Goal: Task Accomplishment & Management: Use online tool/utility

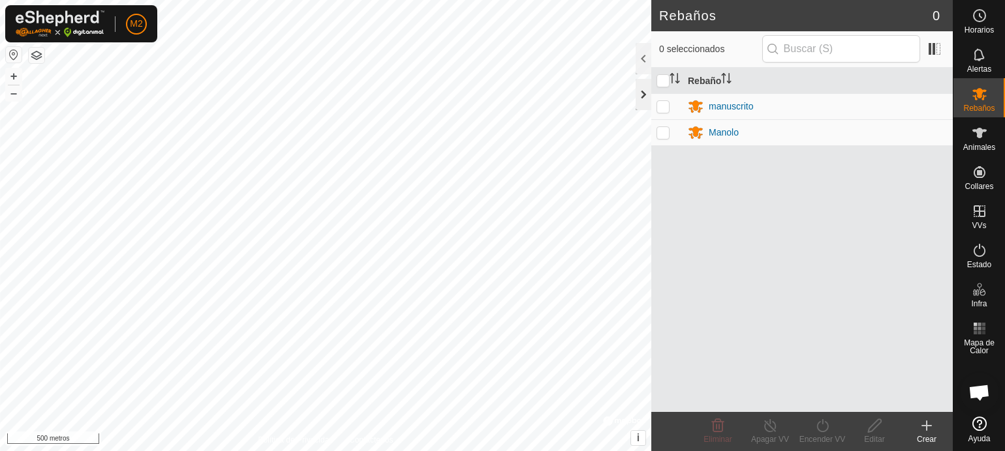
click at [645, 96] on div at bounding box center [643, 94] width 16 height 31
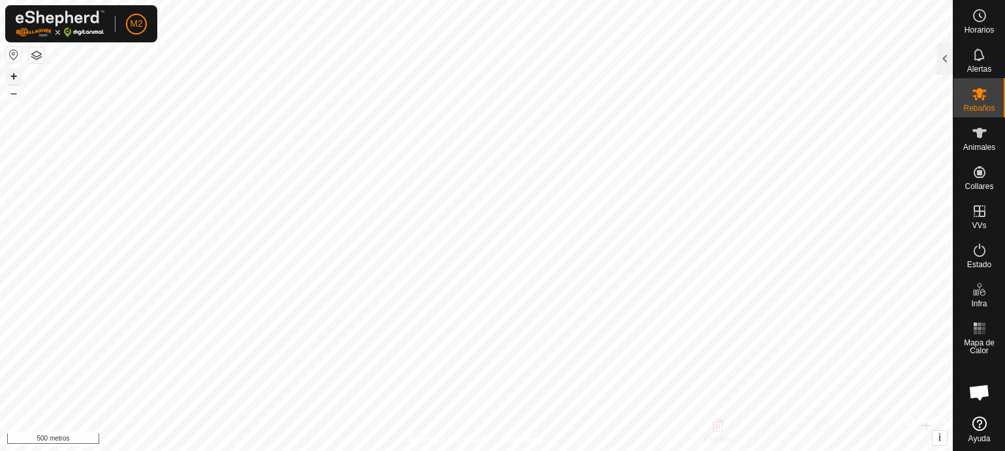
click at [13, 72] on font "+" at bounding box center [13, 76] width 7 height 14
click at [16, 76] on font "+" at bounding box center [13, 76] width 7 height 14
click at [981, 109] on font "Rebaños" at bounding box center [978, 108] width 31 height 9
click at [967, 108] on font "Rebaños" at bounding box center [978, 108] width 31 height 9
click at [971, 109] on font "Rebaños" at bounding box center [978, 108] width 31 height 9
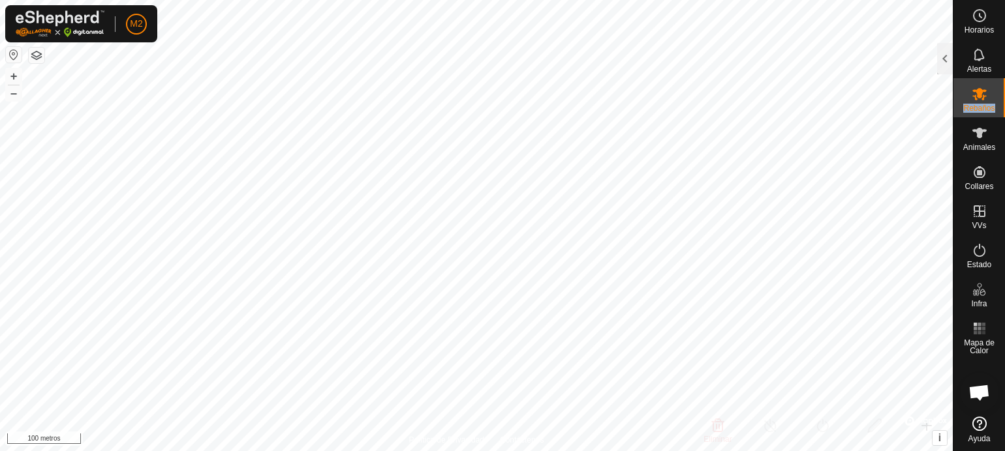
click at [971, 109] on font "Rebaños" at bounding box center [978, 108] width 31 height 9
click at [971, 108] on font "Rebaños" at bounding box center [978, 108] width 31 height 9
click at [941, 53] on div at bounding box center [945, 58] width 16 height 31
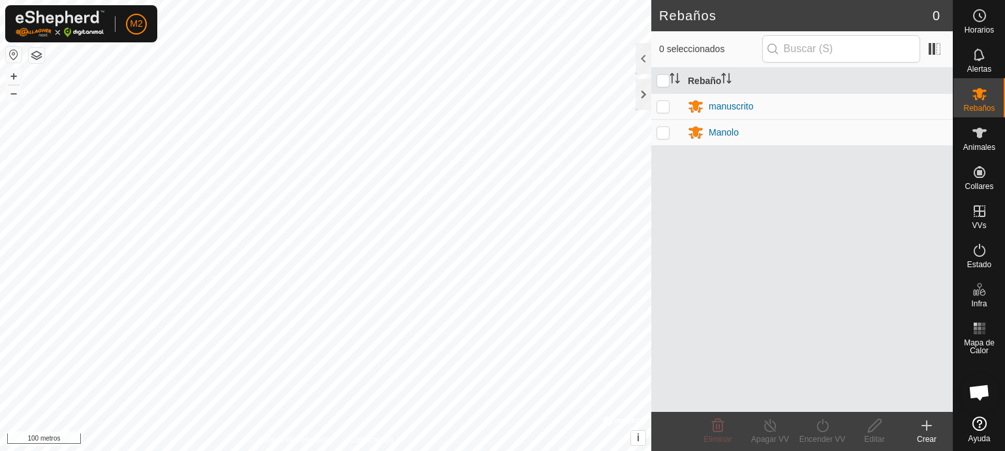
click at [662, 104] on p-checkbox at bounding box center [662, 106] width 13 height 10
checkbox input "true"
click at [769, 427] on icon at bounding box center [770, 426] width 16 height 16
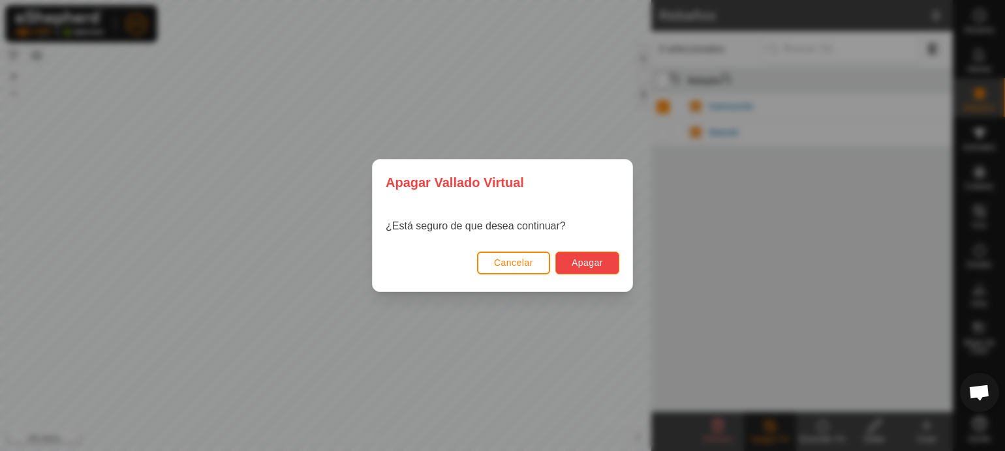
click at [596, 261] on font "Apagar" at bounding box center [586, 263] width 31 height 10
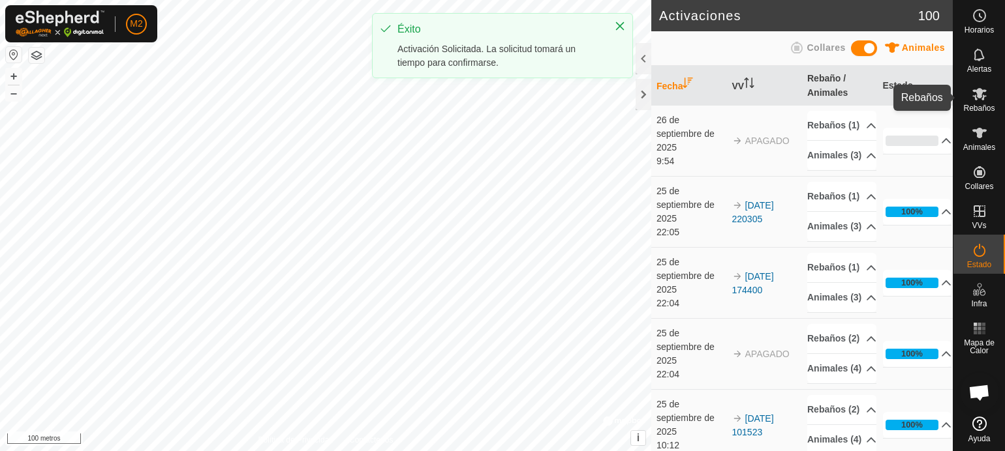
click at [983, 105] on font "Rebaños" at bounding box center [978, 108] width 31 height 9
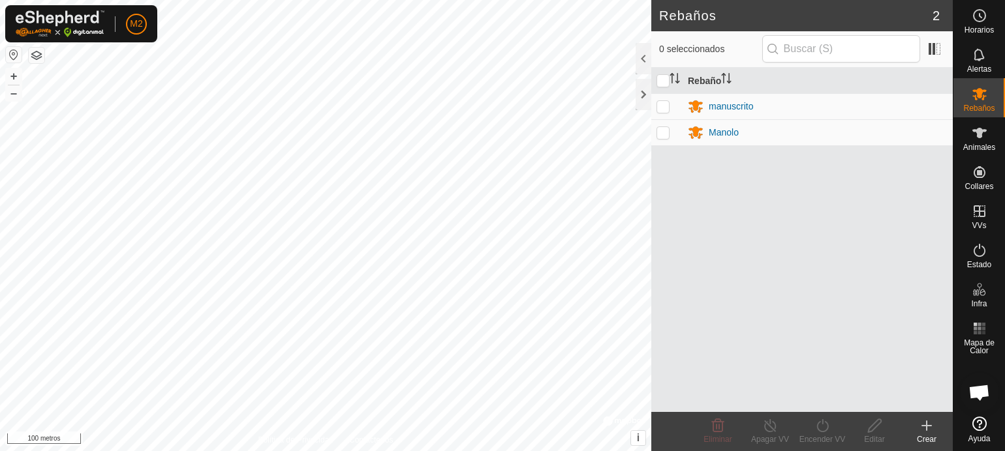
click at [661, 103] on p-checkbox at bounding box center [662, 106] width 13 height 10
checkbox input "true"
click at [664, 130] on p-checkbox at bounding box center [662, 132] width 13 height 10
checkbox input "true"
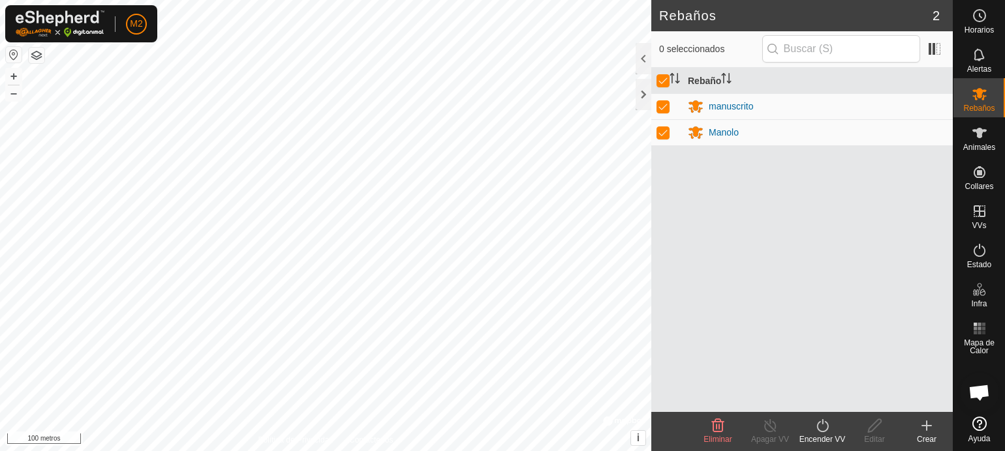
click at [827, 430] on icon at bounding box center [822, 426] width 16 height 16
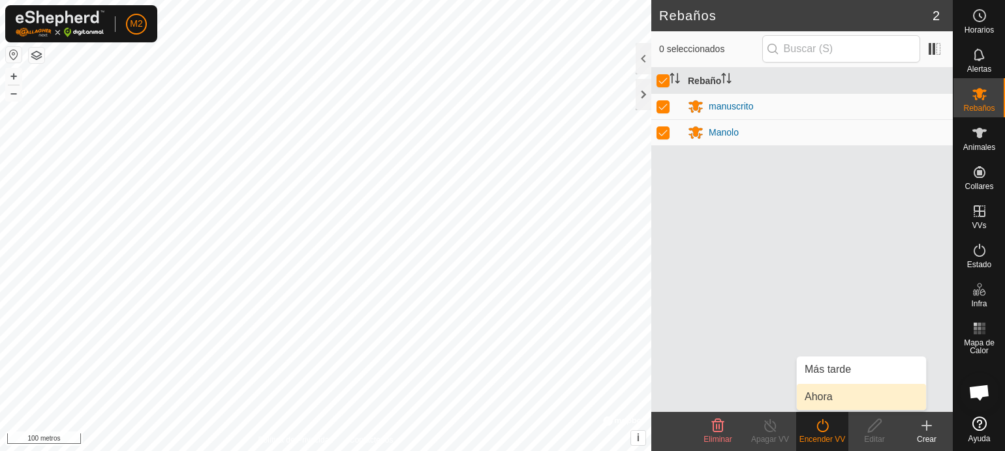
click at [829, 398] on link "Ahora" at bounding box center [861, 397] width 129 height 26
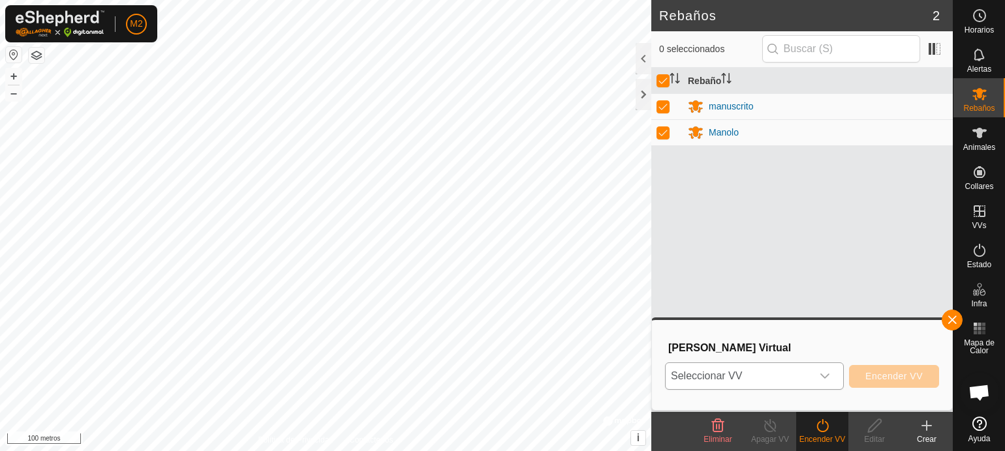
click at [821, 374] on icon "disparador desplegable" at bounding box center [824, 376] width 9 height 5
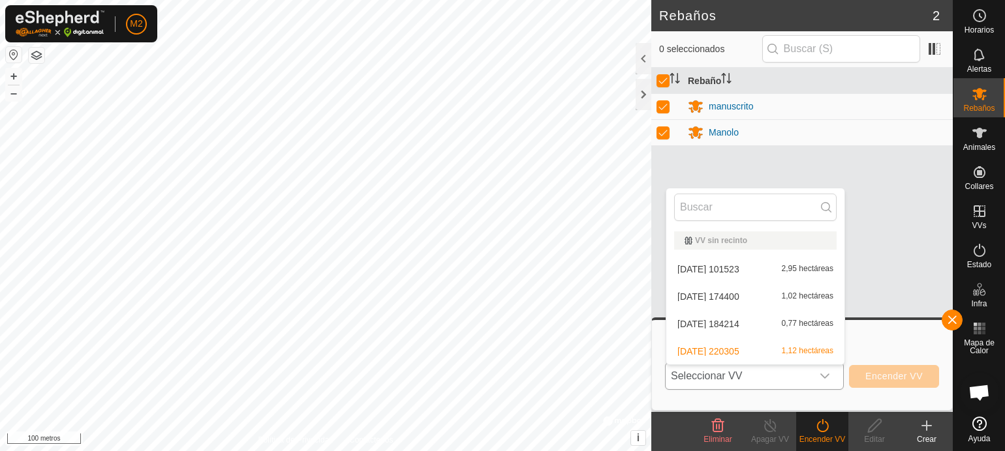
click at [752, 267] on li "[DATE] 101523 2,95 hectáreas" at bounding box center [755, 269] width 178 height 26
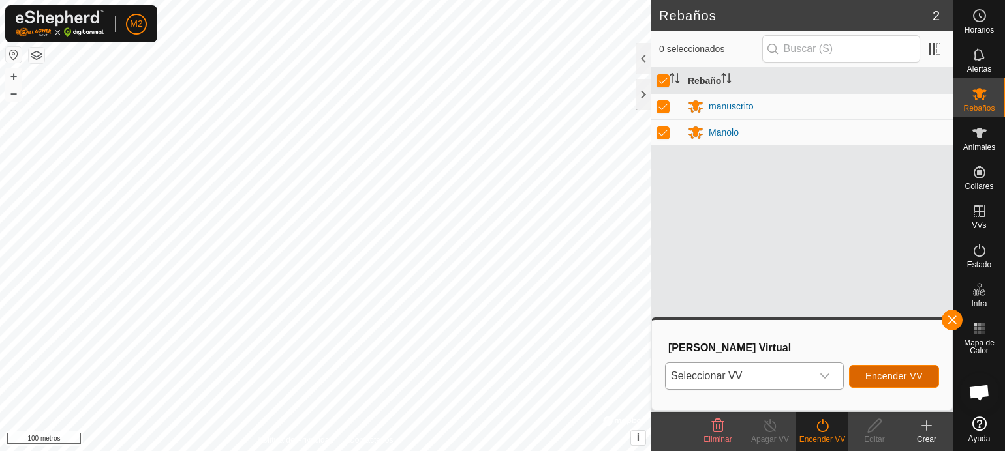
click at [894, 373] on font "Encender VV" at bounding box center [893, 376] width 57 height 10
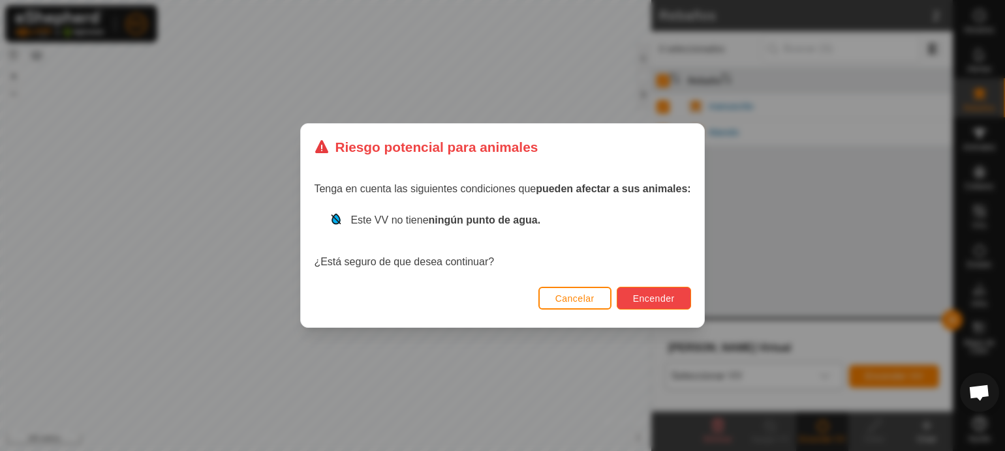
click at [650, 299] on font "Encender" at bounding box center [654, 299] width 42 height 10
